Goal: Browse casually

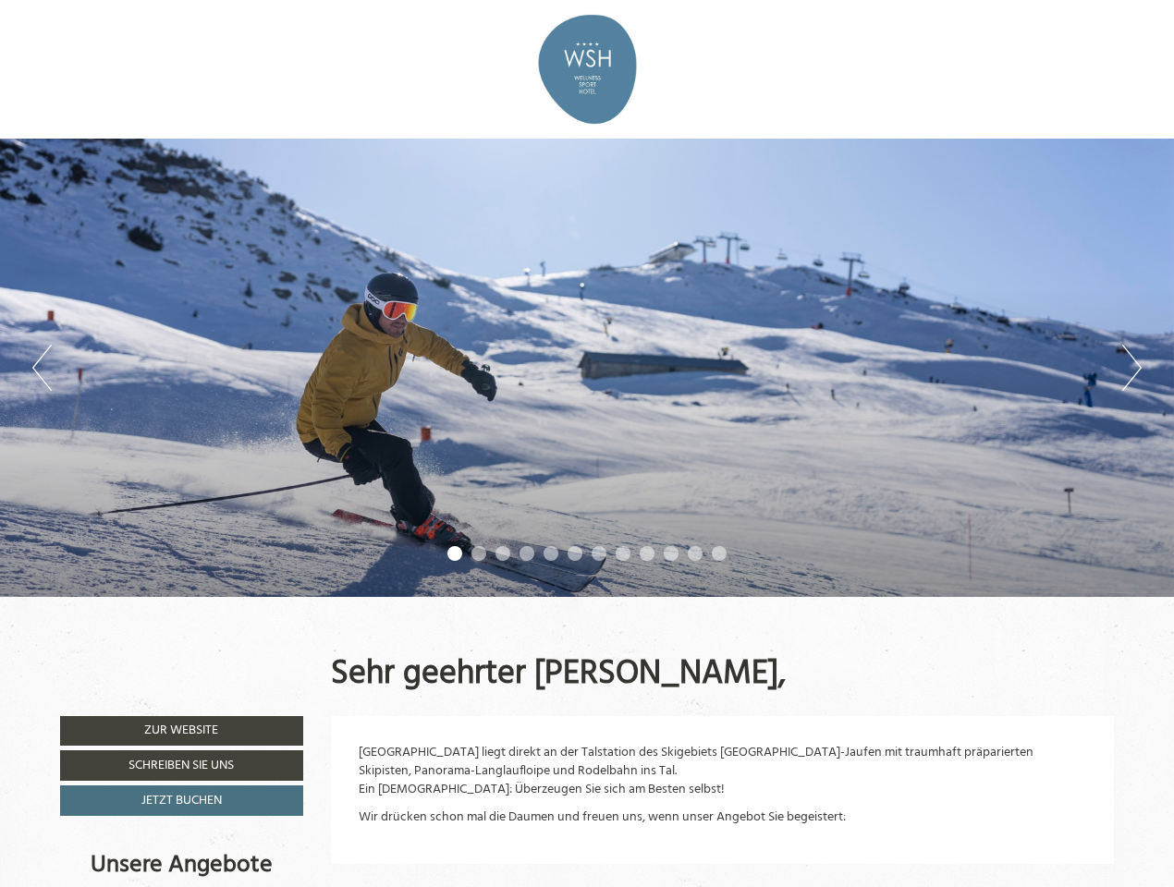
click at [587, 444] on div "Previous Next 1 2 3 4 5 6 7 8 9 10 11 12" at bounding box center [587, 368] width 1174 height 458
click at [42, 368] on button "Previous" at bounding box center [41, 368] width 19 height 46
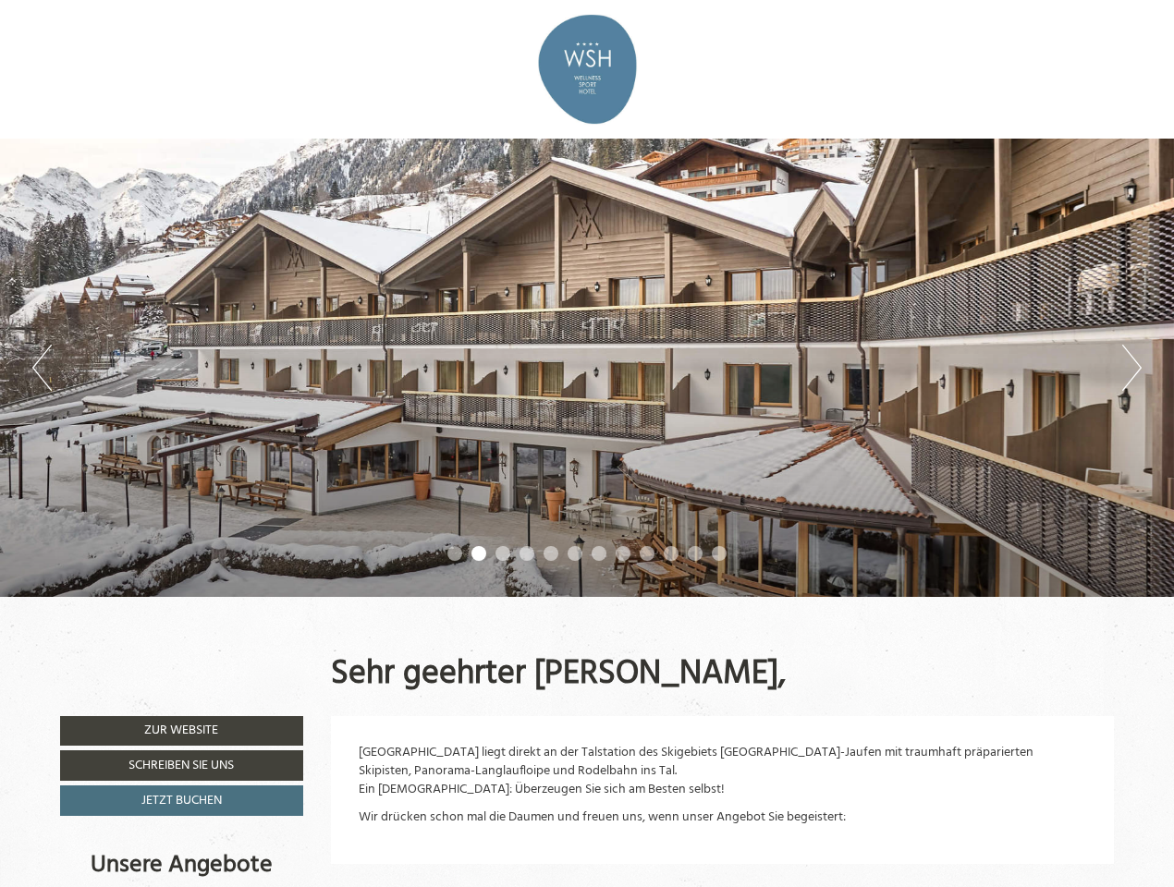
click at [587, 368] on div "Previous Next 1 2 3 4 5 6 7 8 9 10 11 12" at bounding box center [587, 368] width 1174 height 458
click at [1131, 368] on button "Next" at bounding box center [1131, 368] width 19 height 46
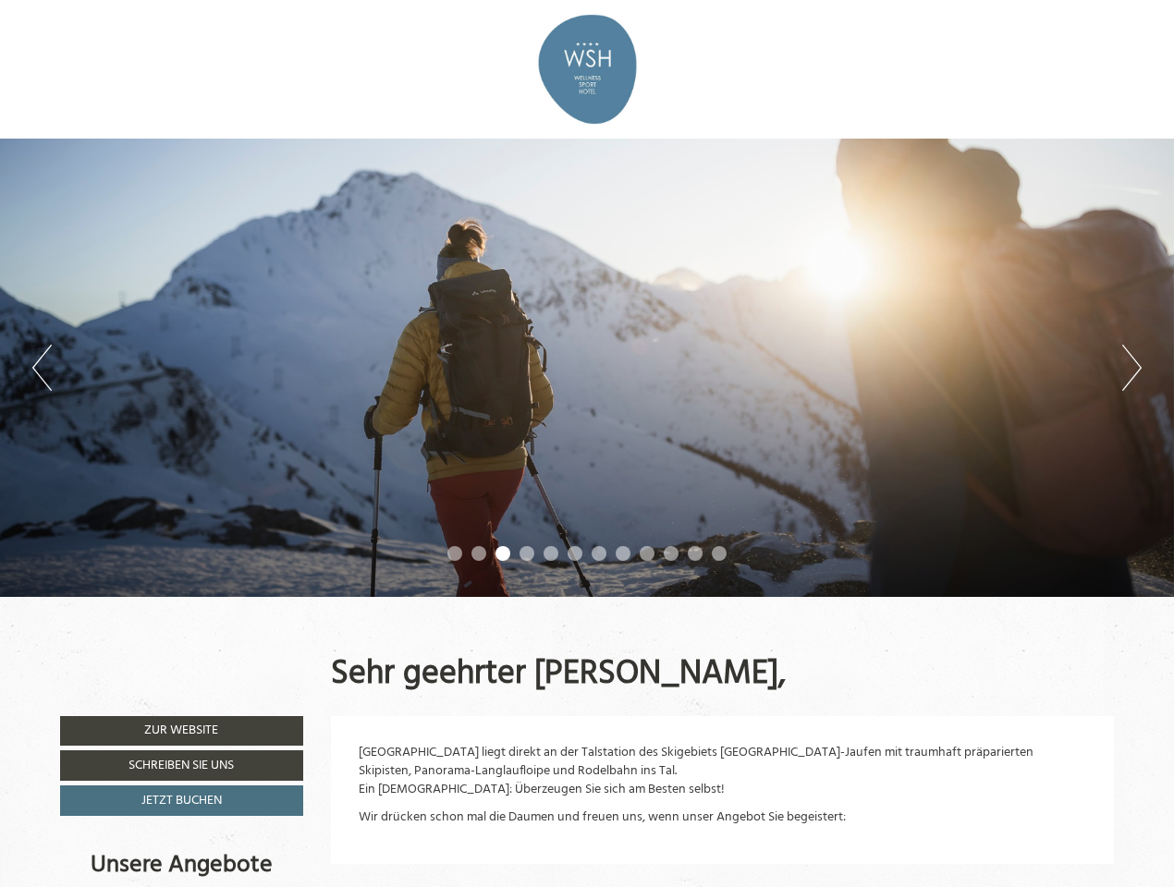
click at [455, 554] on li "1" at bounding box center [454, 553] width 15 height 15
click at [479, 554] on li "2" at bounding box center [478, 553] width 15 height 15
click at [503, 554] on li "3" at bounding box center [502, 553] width 15 height 15
click at [527, 554] on li "4" at bounding box center [526, 553] width 15 height 15
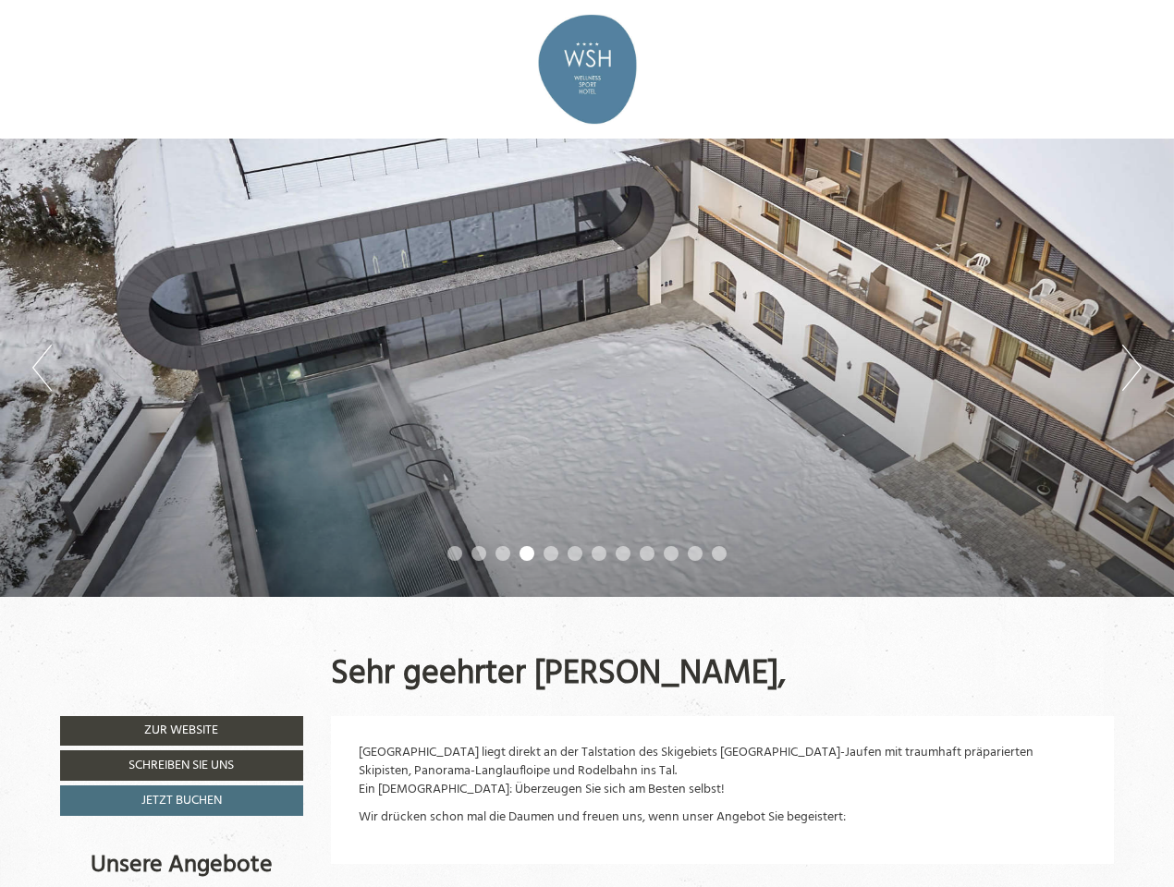
click at [551, 554] on li "5" at bounding box center [550, 553] width 15 height 15
